Goal: Check status: Check status

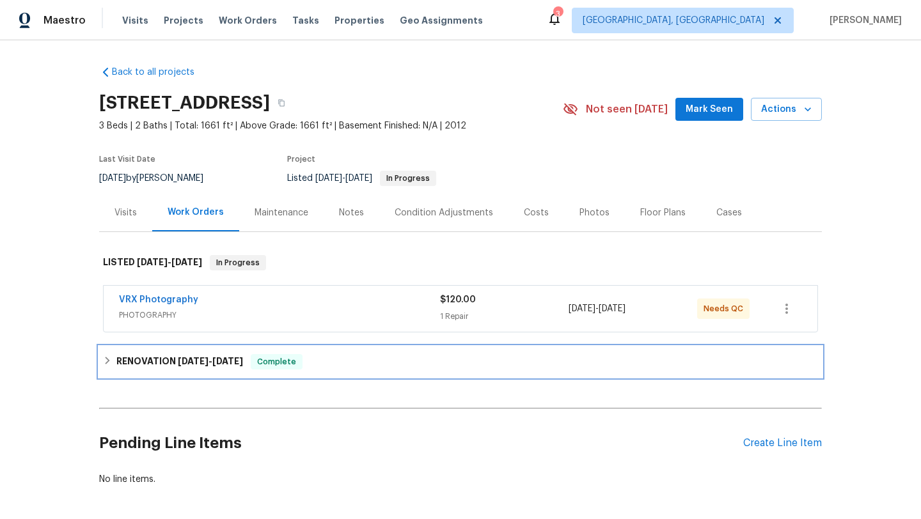
click at [178, 347] on div "RENOVATION 9/3/25 - 9/9/25 Complete" at bounding box center [460, 362] width 723 height 31
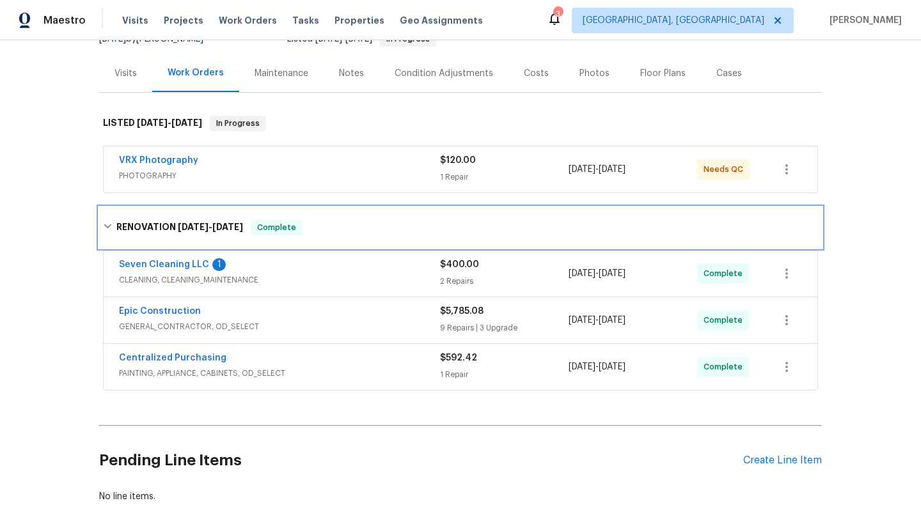
scroll to position [144, 0]
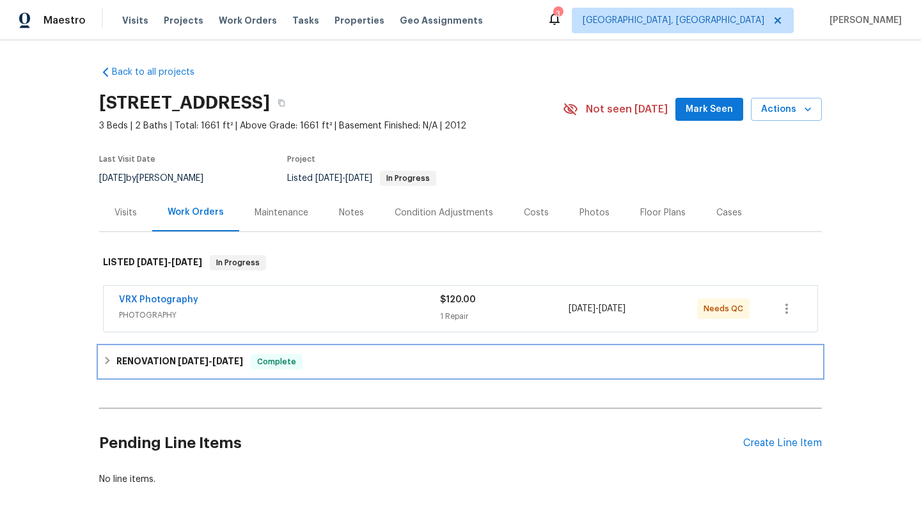
click at [298, 358] on div "Complete" at bounding box center [277, 361] width 52 height 15
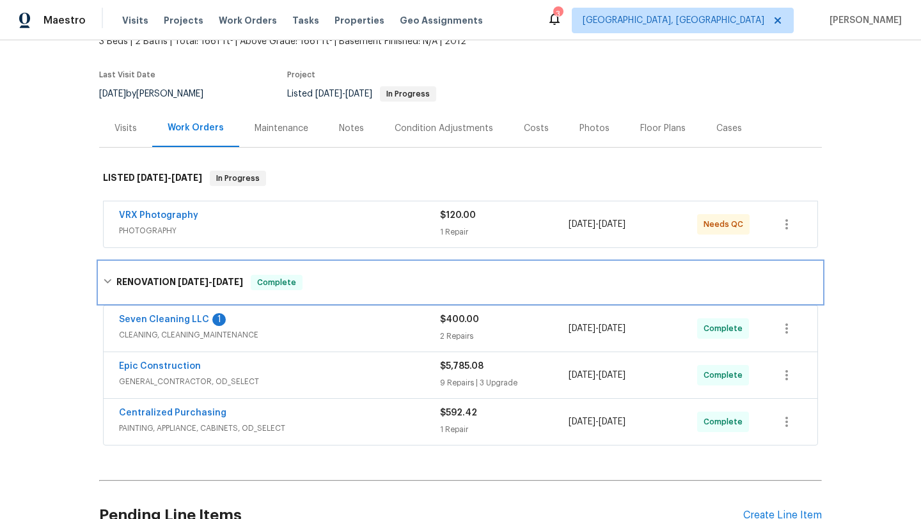
scroll to position [75, 0]
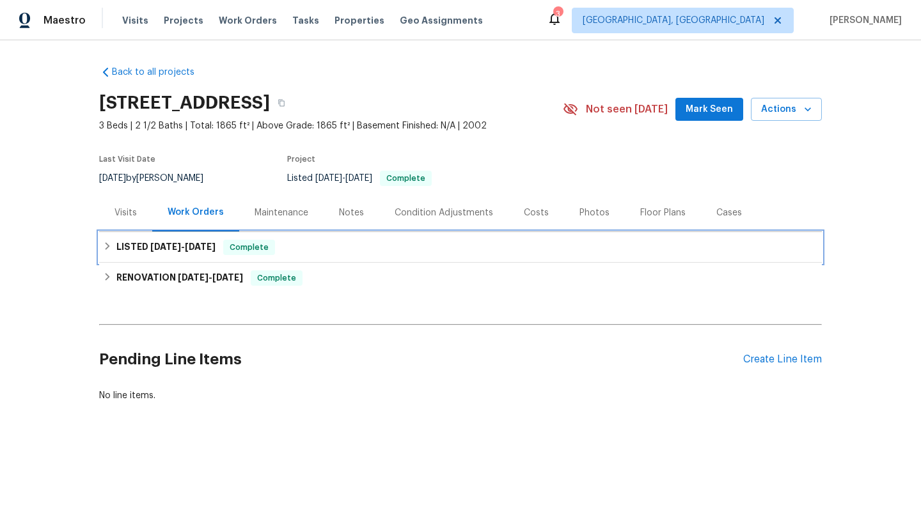
click at [407, 246] on div "LISTED 9/12/25 - 9/13/25 Complete" at bounding box center [460, 247] width 715 height 15
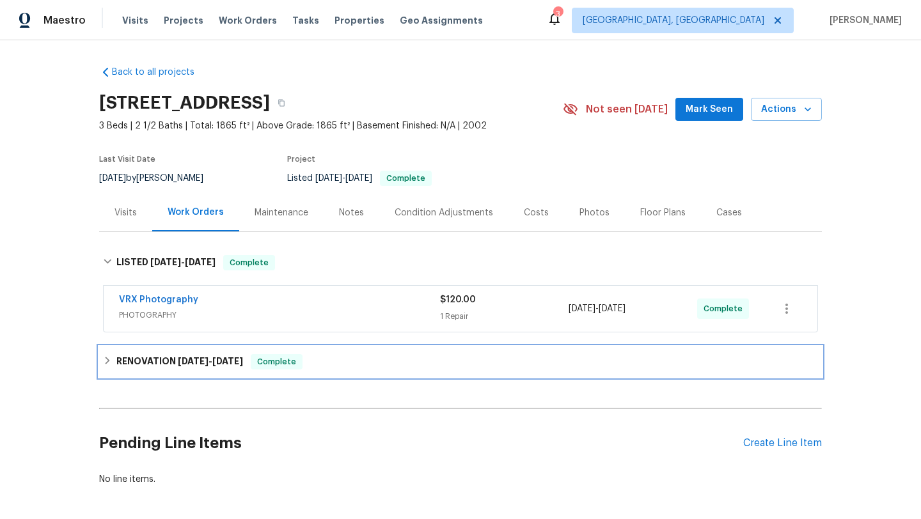
click at [290, 362] on span "Complete" at bounding box center [276, 362] width 49 height 13
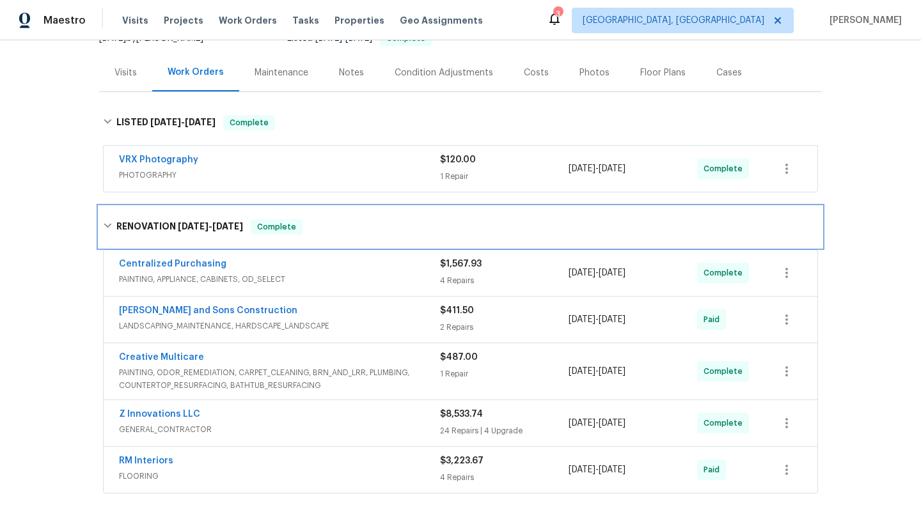
scroll to position [161, 0]
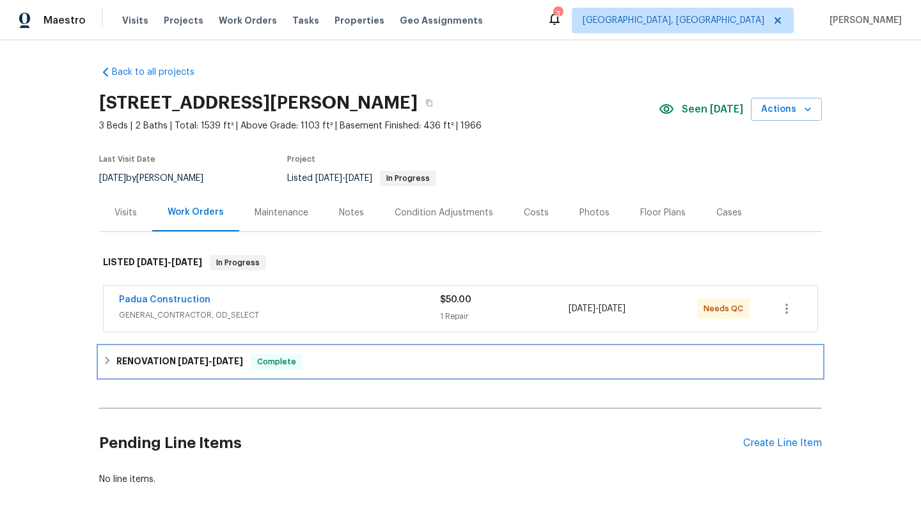
click at [334, 349] on div "RENOVATION 9/2/25 - 9/11/25 Complete" at bounding box center [460, 362] width 723 height 31
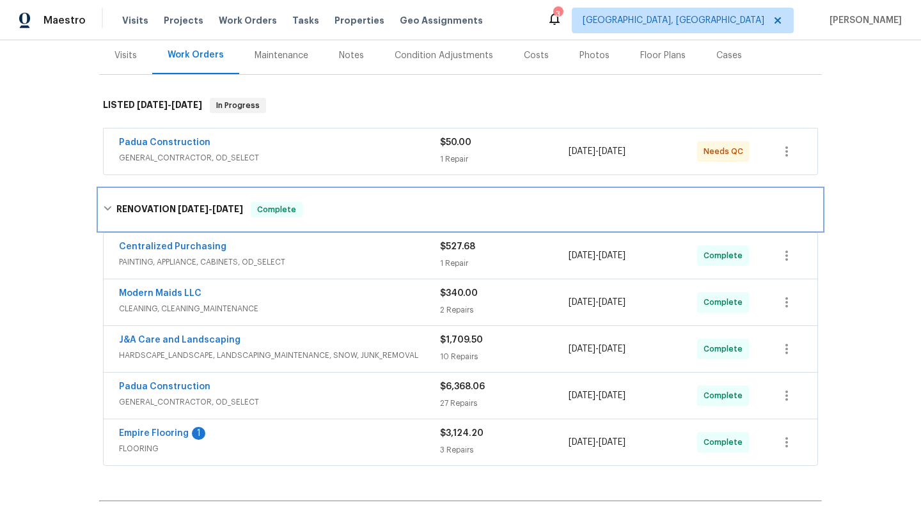
scroll to position [304, 0]
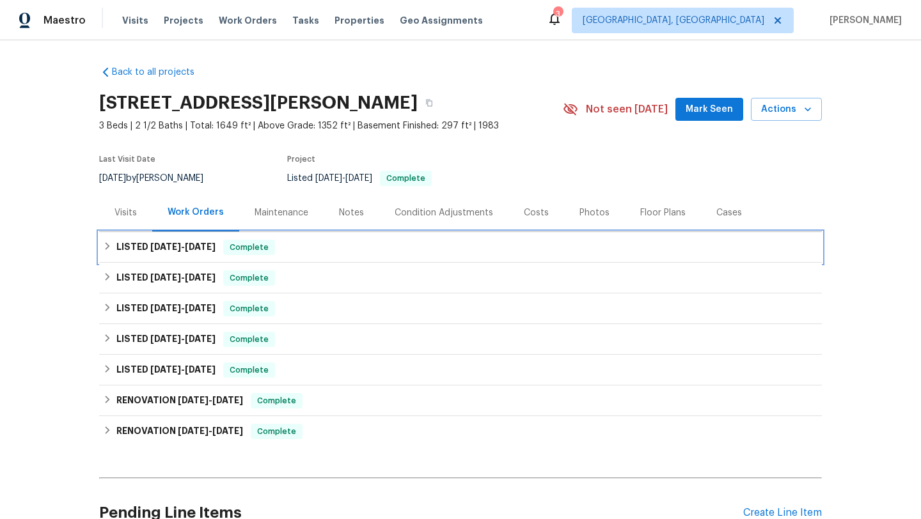
click at [288, 258] on div "LISTED 9/4/25 - 9/8/25 Complete" at bounding box center [460, 247] width 723 height 31
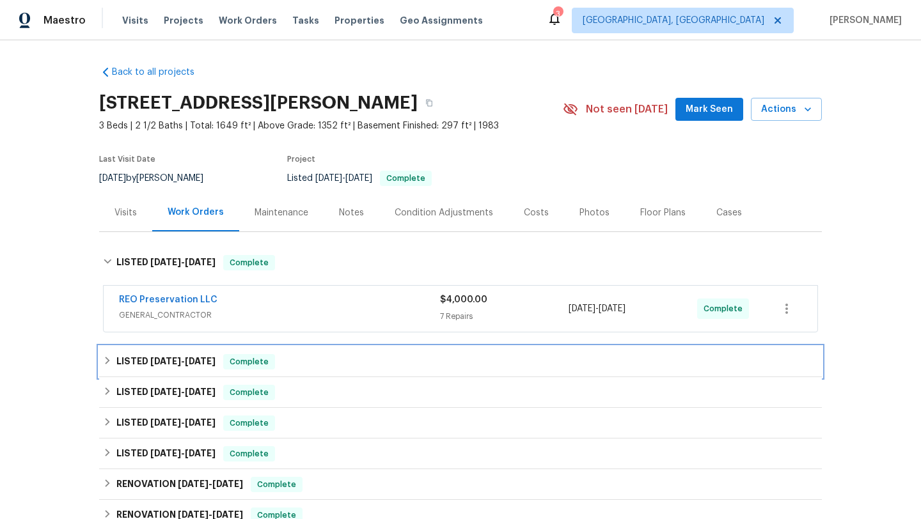
click at [249, 352] on div "LISTED 8/7/25 - 8/10/25 Complete" at bounding box center [460, 362] width 723 height 31
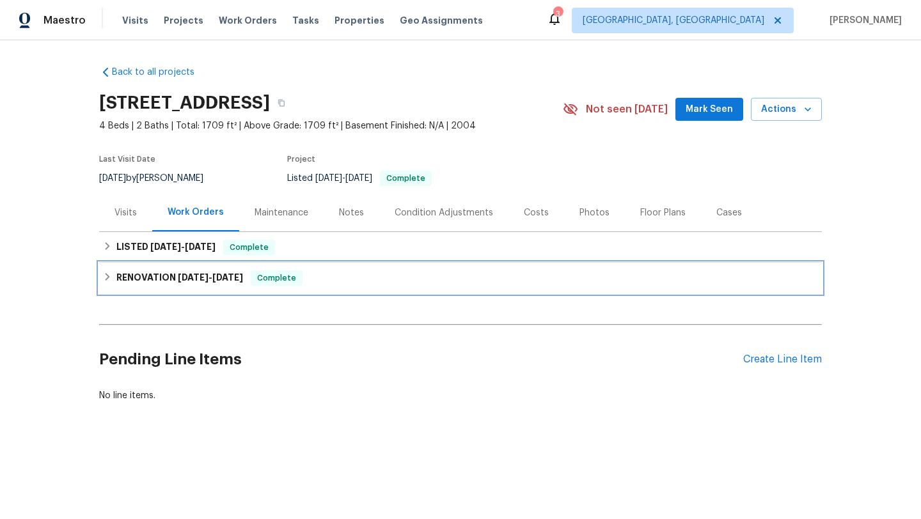
click at [249, 265] on div "RENOVATION [DATE] - [DATE] Complete" at bounding box center [460, 278] width 723 height 31
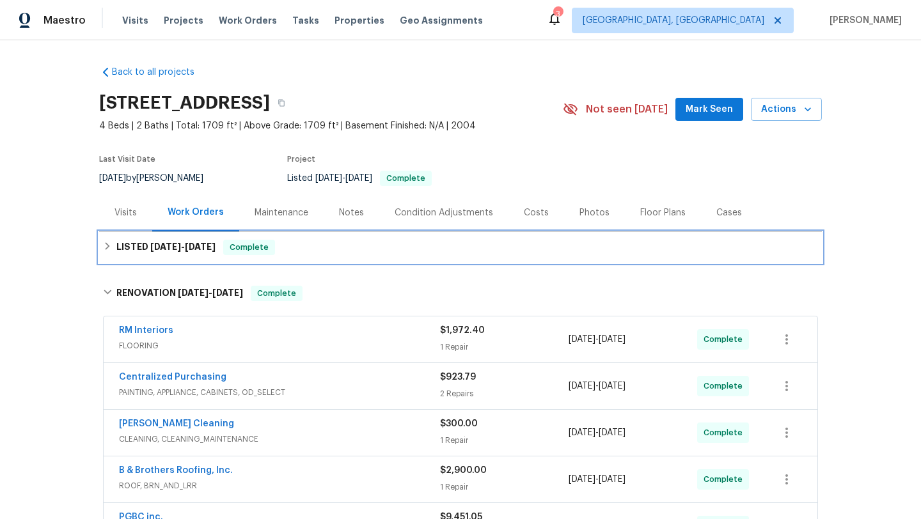
click at [250, 260] on div "LISTED 9/12/25 - 9/13/25 Complete" at bounding box center [460, 247] width 723 height 31
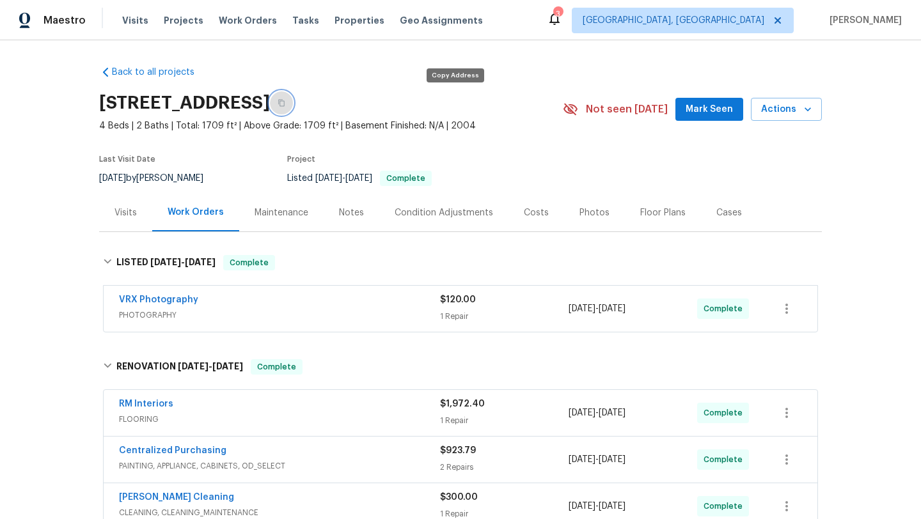
click at [285, 102] on icon "button" at bounding box center [282, 103] width 8 height 8
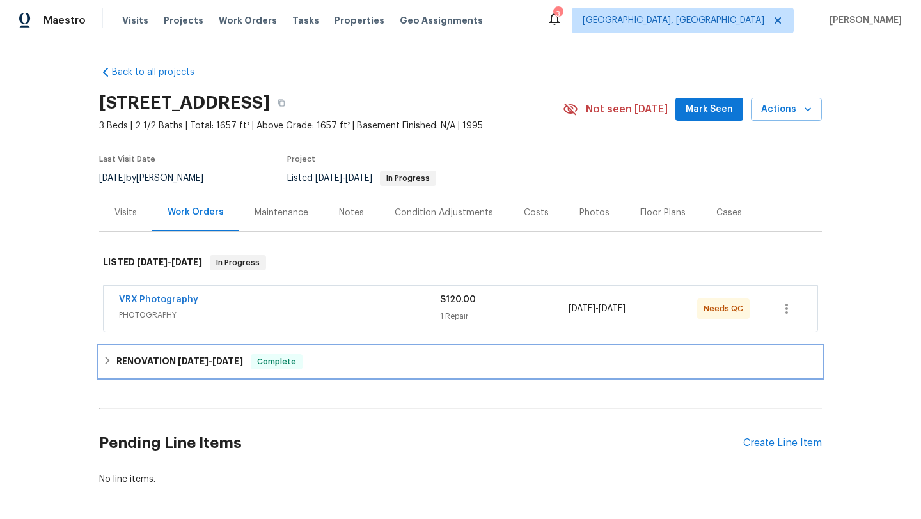
click at [322, 365] on div "RENOVATION [DATE] - [DATE] Complete" at bounding box center [460, 361] width 715 height 15
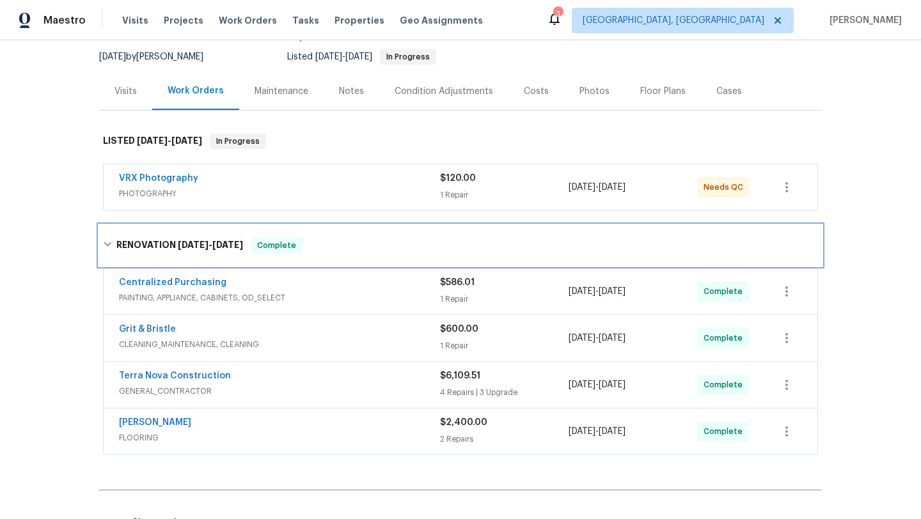
scroll to position [124, 0]
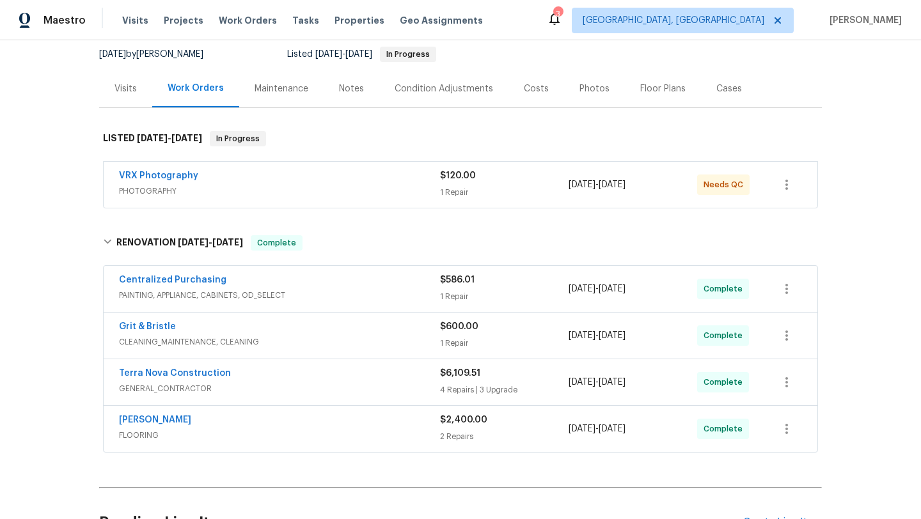
click at [118, 93] on div "Visits" at bounding box center [125, 88] width 22 height 13
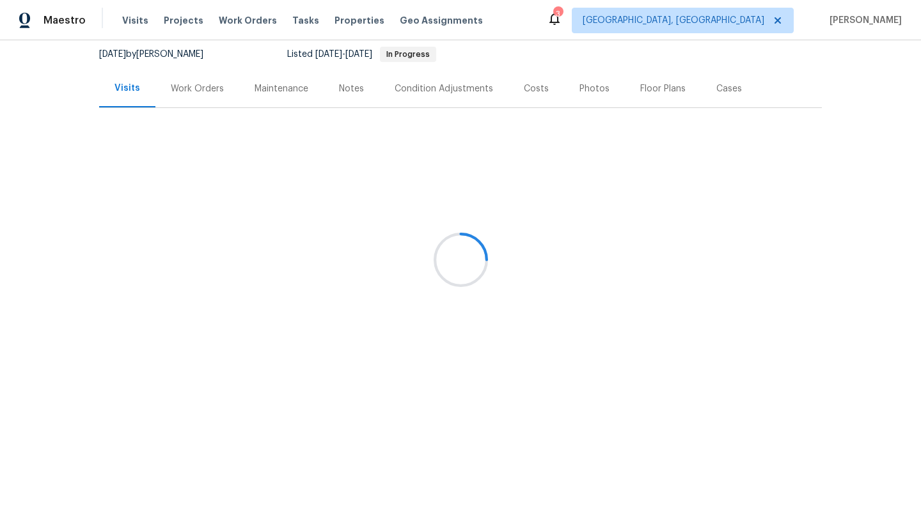
scroll to position [38, 0]
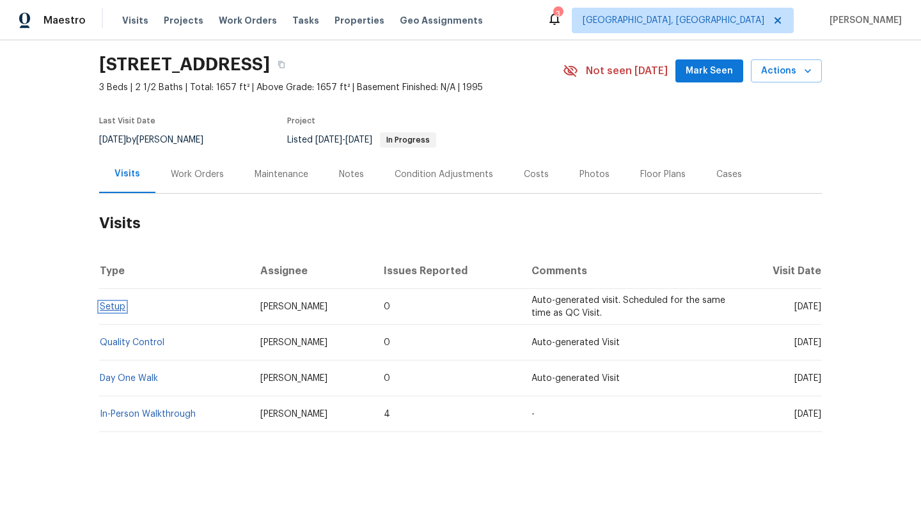
click at [113, 307] on link "Setup" at bounding box center [113, 306] width 26 height 9
